Goal: Find specific page/section: Find specific page/section

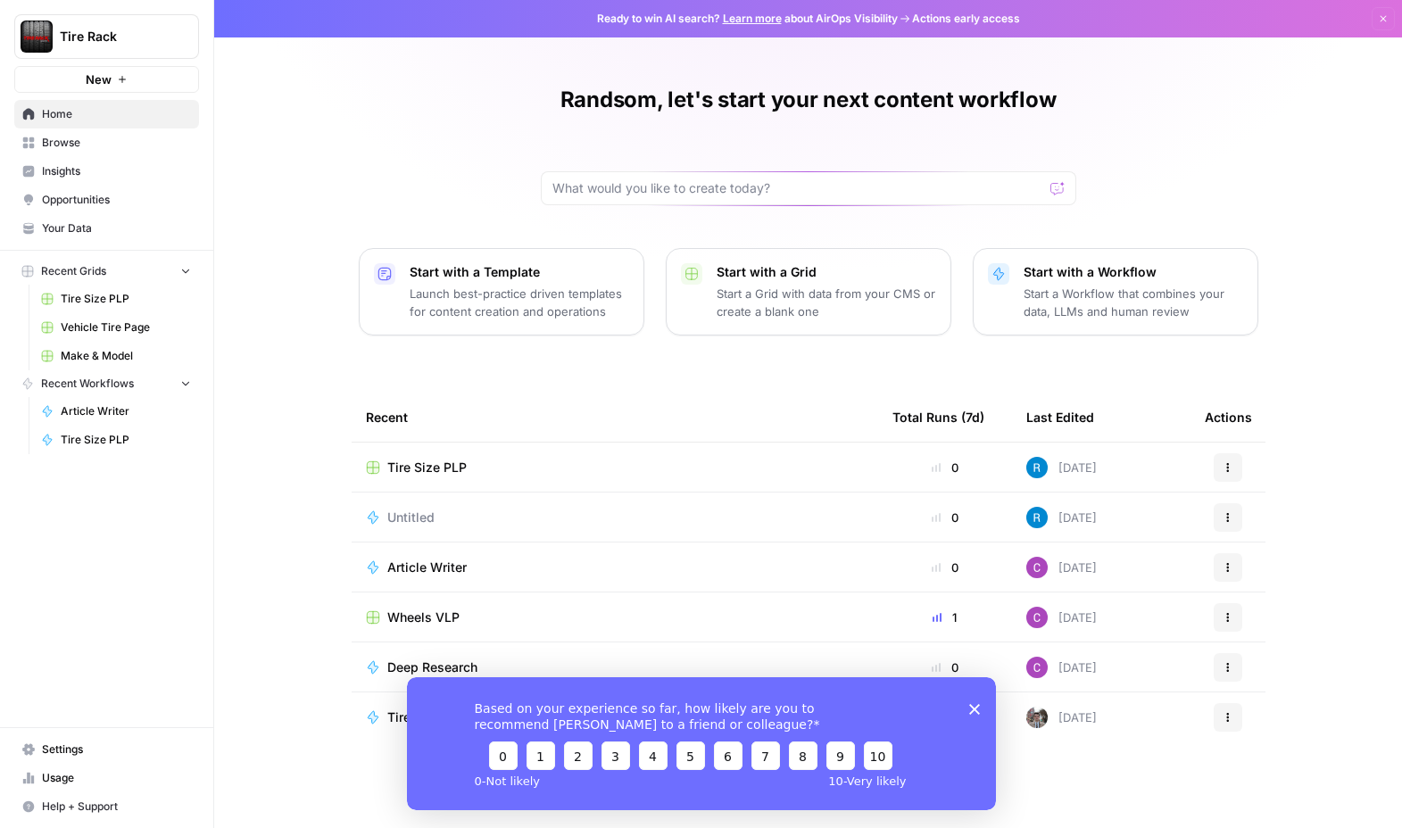
click at [437, 466] on span "Tire Size PLP" at bounding box center [426, 468] width 79 height 18
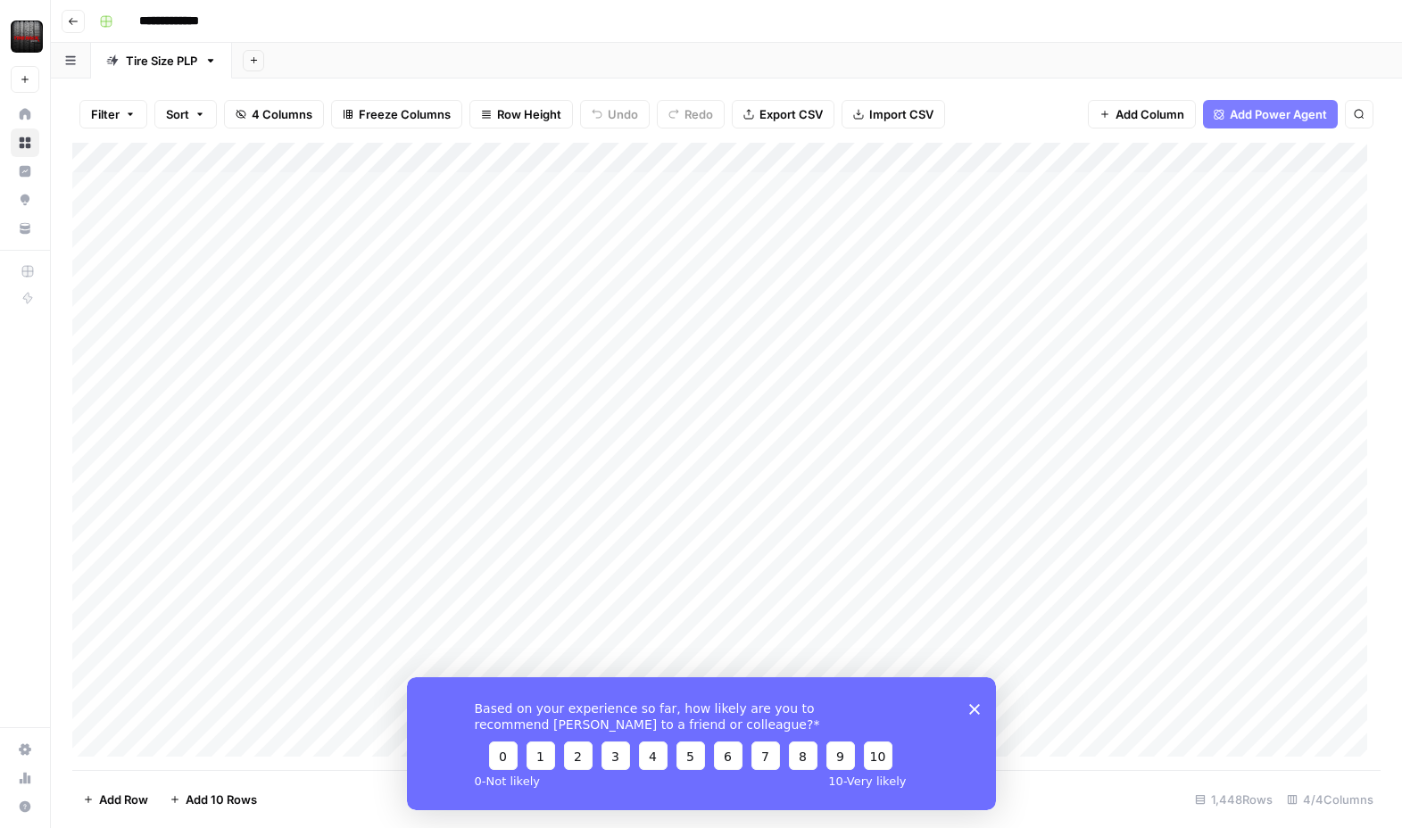
click at [973, 712] on icon "Close survey" at bounding box center [974, 708] width 11 height 11
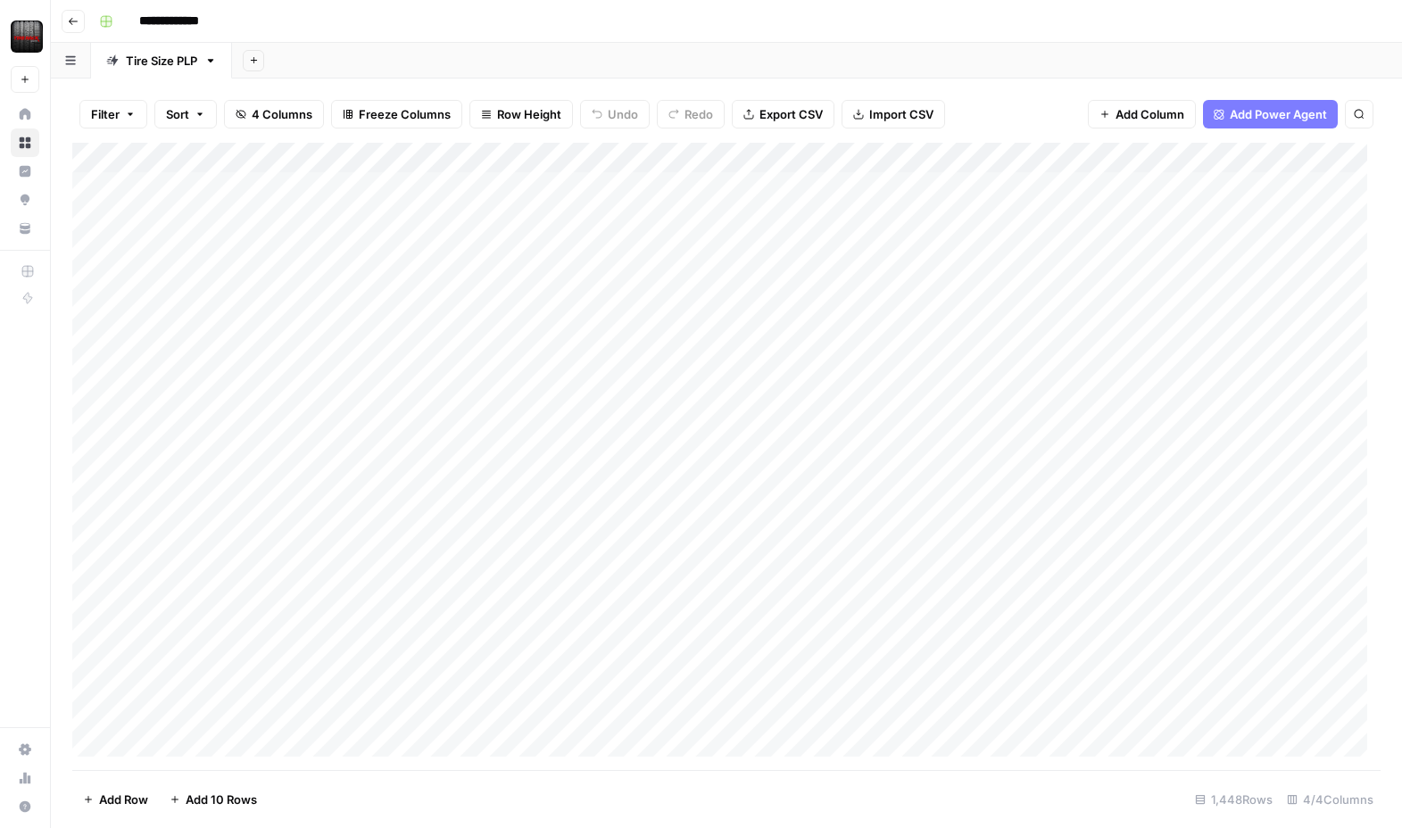
click at [383, 19] on div "**********" at bounding box center [738, 21] width 1293 height 29
